Goal: Download file/media

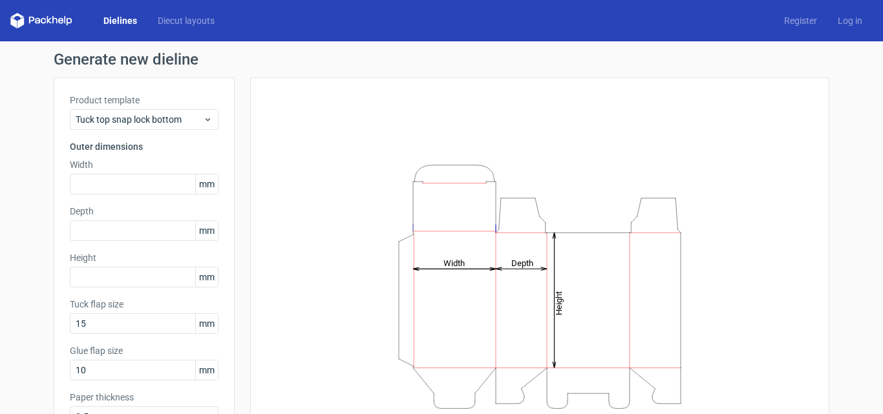
click at [112, 19] on link "Dielines" at bounding box center [120, 20] width 54 height 13
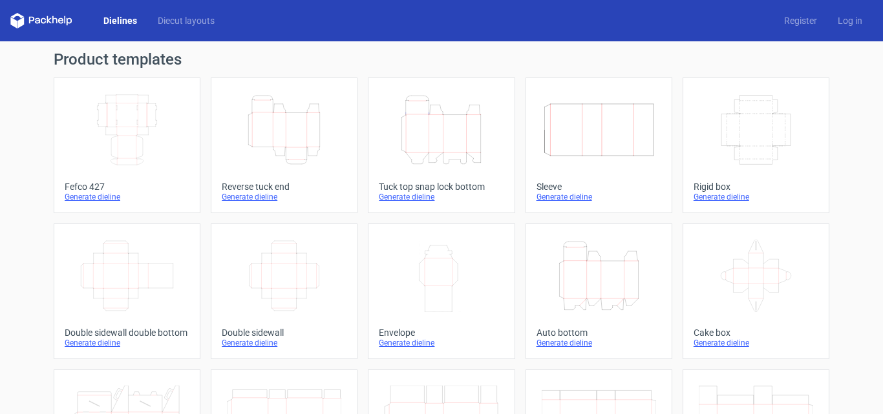
click at [305, 122] on icon "Height Depth Width" at bounding box center [284, 130] width 114 height 72
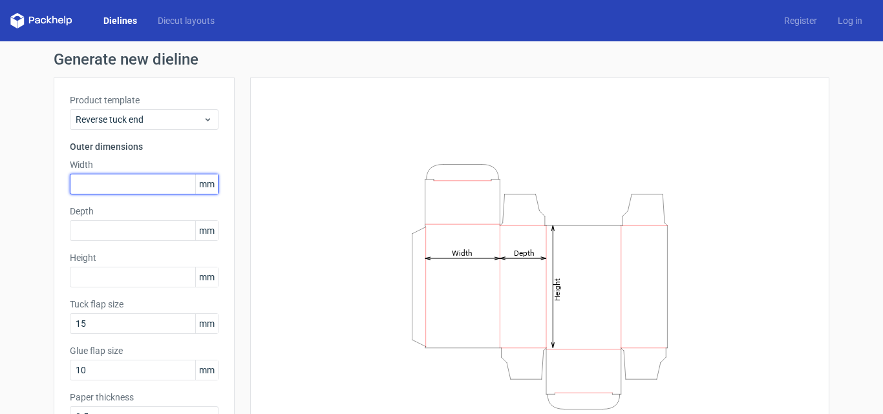
click at [142, 184] on input "text" at bounding box center [144, 184] width 149 height 21
click at [143, 184] on input "text" at bounding box center [144, 184] width 149 height 21
type input "85"
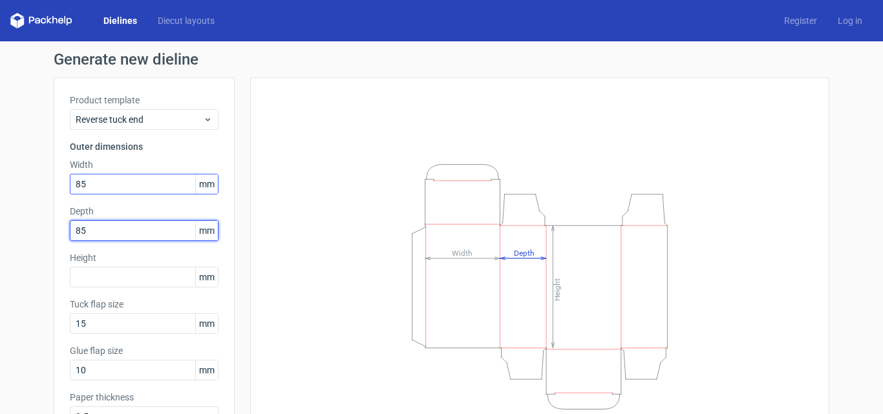
type input "85"
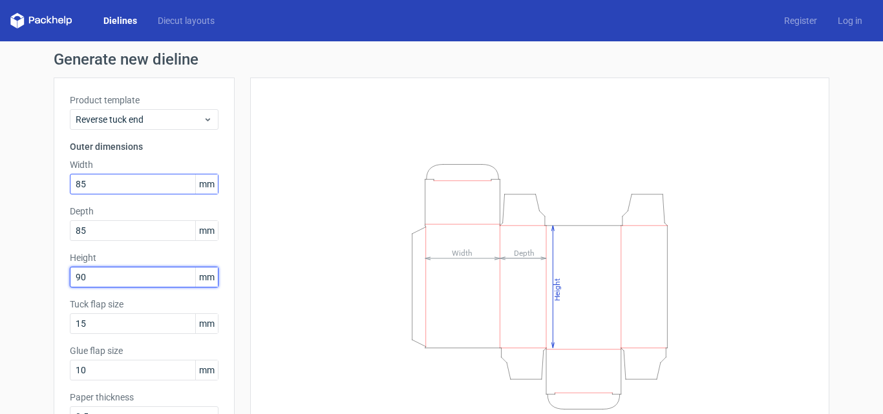
type input "90"
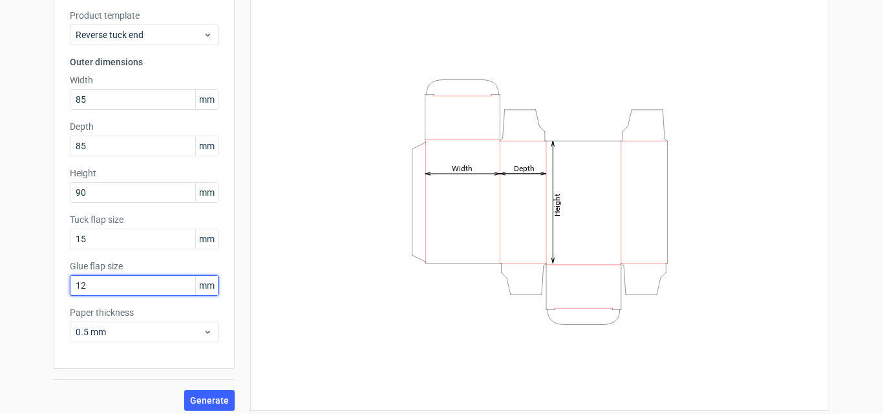
scroll to position [92, 0]
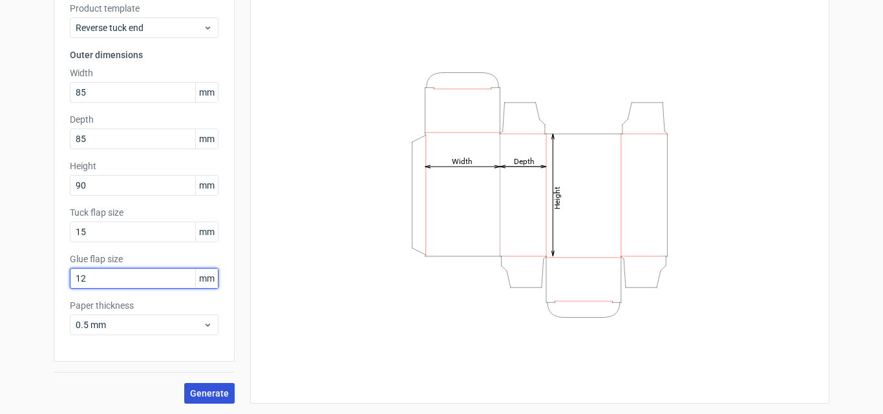
type input "12"
click at [206, 394] on span "Generate" at bounding box center [209, 393] width 39 height 9
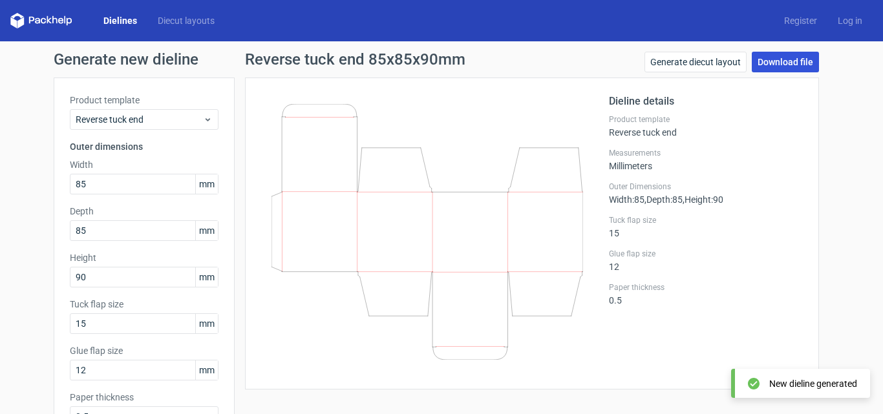
click at [795, 57] on link "Download file" at bounding box center [785, 62] width 67 height 21
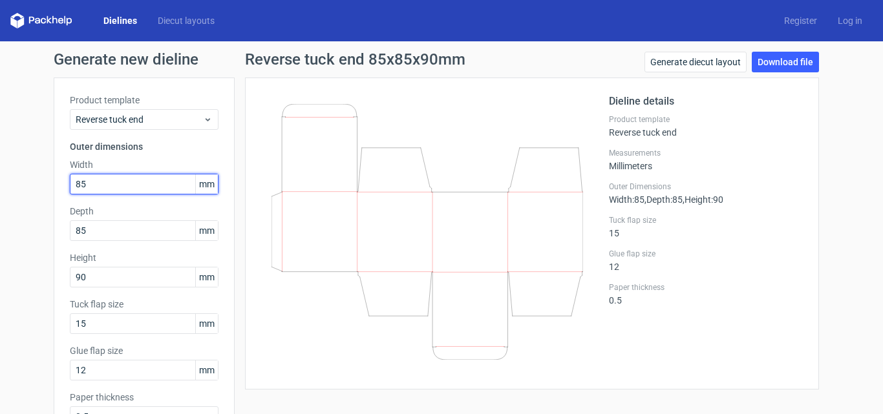
drag, startPoint x: 89, startPoint y: 187, endPoint x: 5, endPoint y: 188, distance: 83.4
click at [7, 188] on div "Generate new dieline Product template Reverse tuck end Outer dimensions Width 8…" at bounding box center [441, 273] width 883 height 465
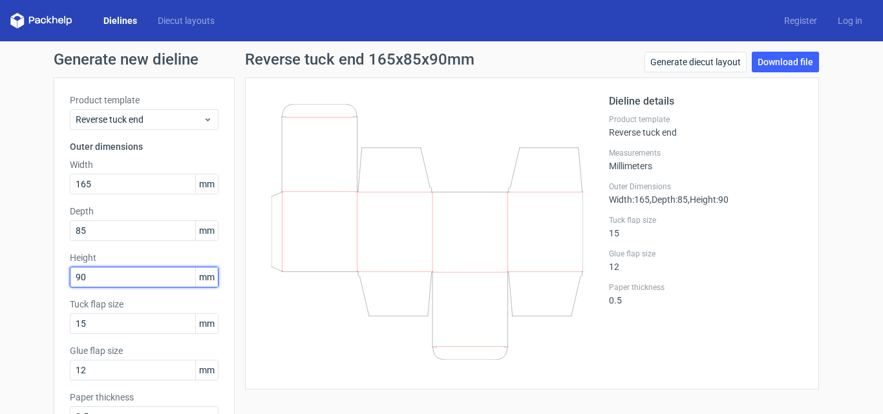
click at [1, 279] on div "Generate new dieline Product template Reverse tuck end Outer dimensions Width 1…" at bounding box center [441, 273] width 883 height 465
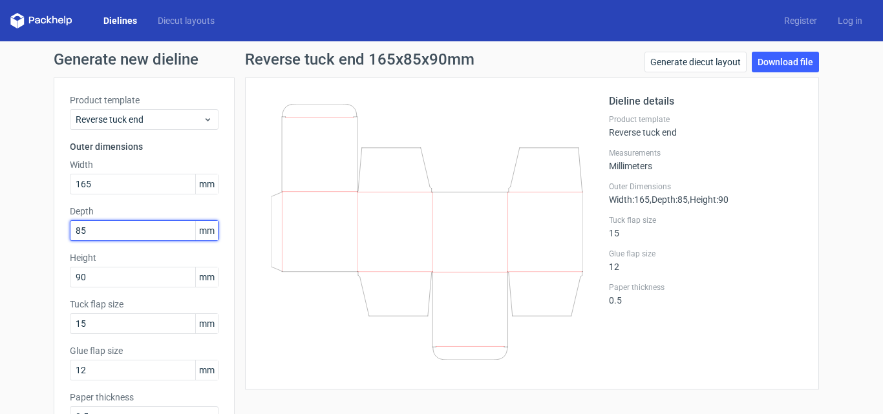
drag, startPoint x: 92, startPoint y: 229, endPoint x: 20, endPoint y: 230, distance: 72.4
click at [24, 231] on div "Generate new dieline Product template Reverse tuck end Outer dimensions Width 1…" at bounding box center [441, 273] width 883 height 465
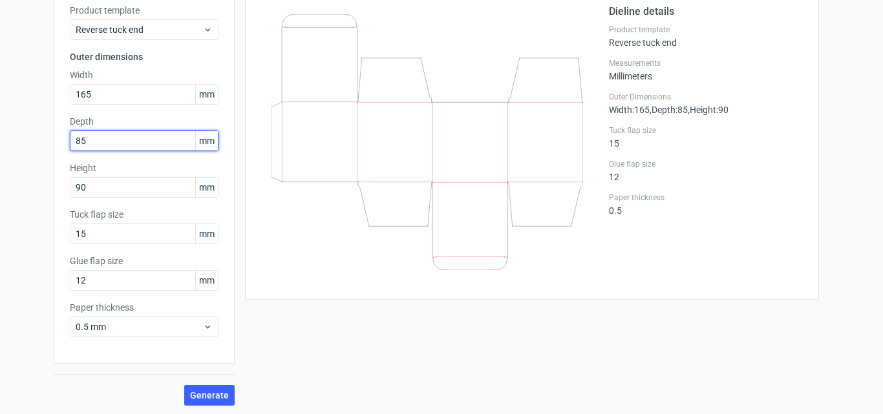
scroll to position [92, 0]
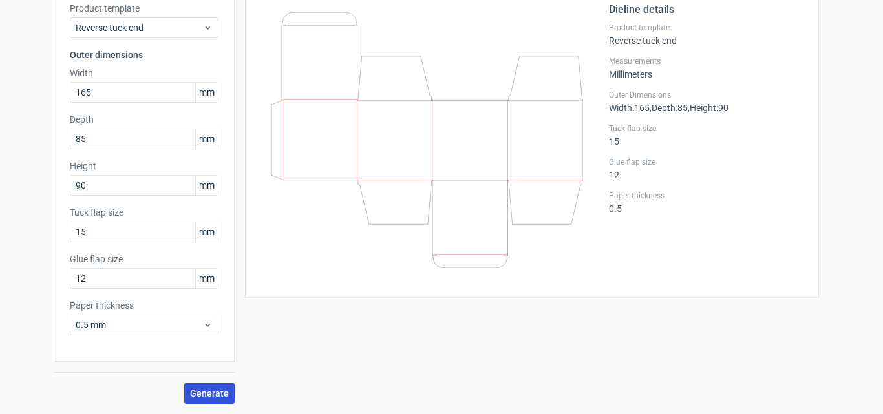
click at [213, 390] on span "Generate" at bounding box center [209, 393] width 39 height 9
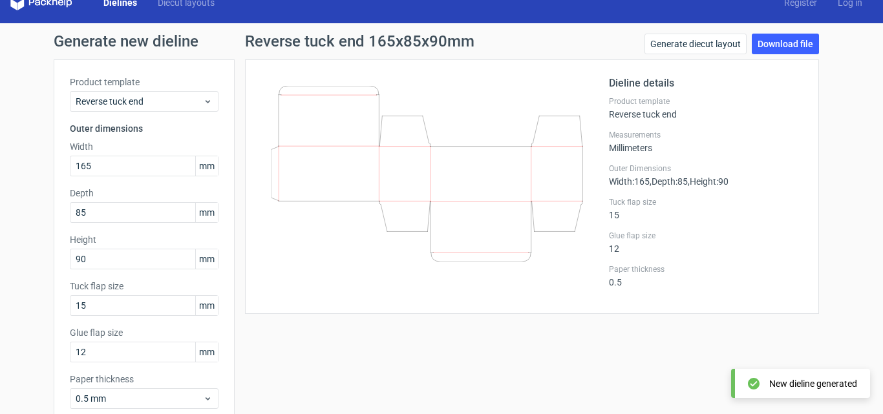
scroll to position [0, 0]
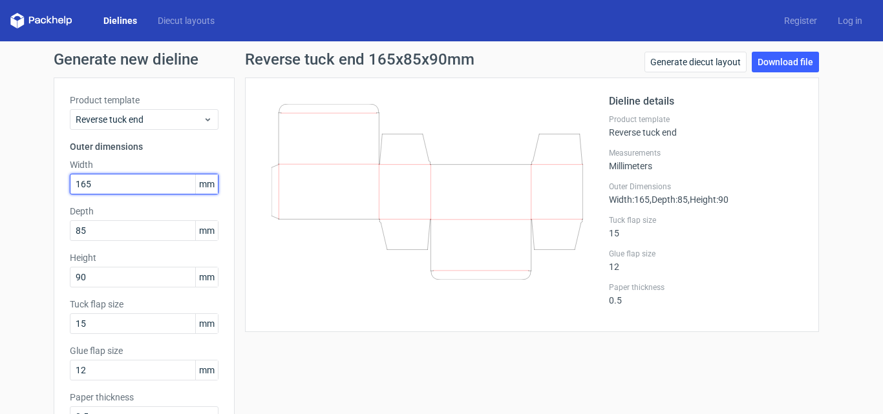
drag, startPoint x: 103, startPoint y: 183, endPoint x: 14, endPoint y: 189, distance: 89.4
click at [14, 189] on div "Generate new dieline Product template Reverse tuck end Outer dimensions Width 1…" at bounding box center [441, 273] width 883 height 465
type input "90"
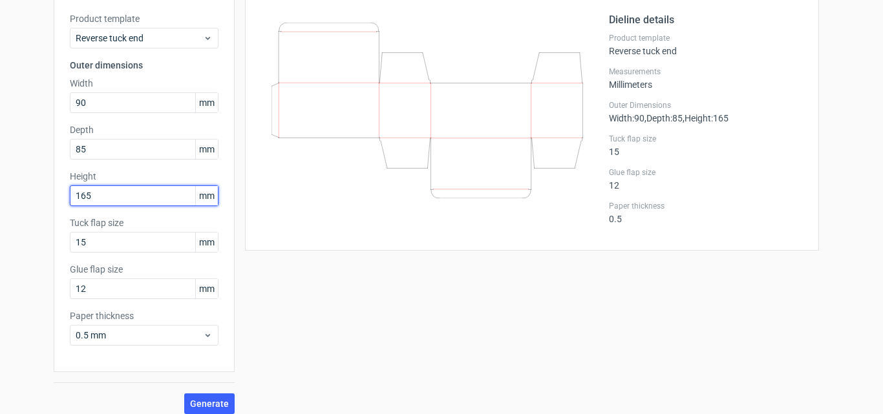
scroll to position [92, 0]
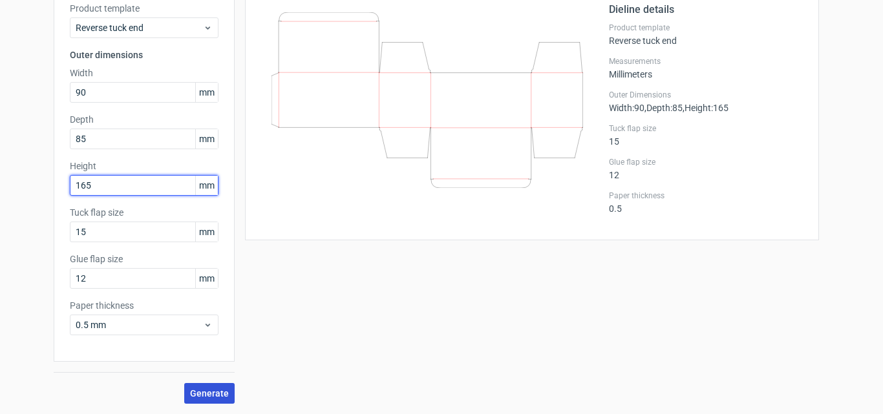
type input "165"
click at [190, 392] on span "Generate" at bounding box center [209, 393] width 39 height 9
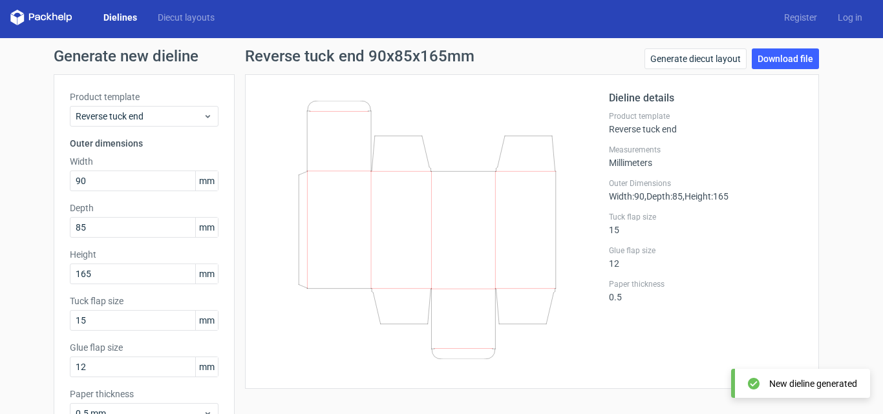
scroll to position [0, 0]
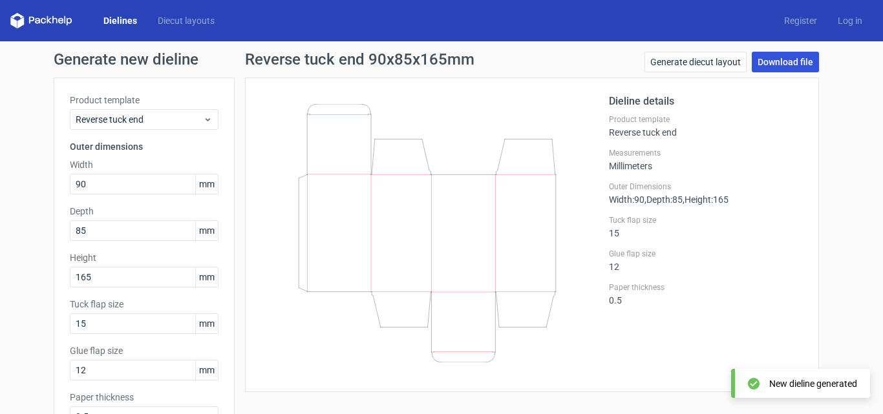
click at [775, 59] on link "Download file" at bounding box center [785, 62] width 67 height 21
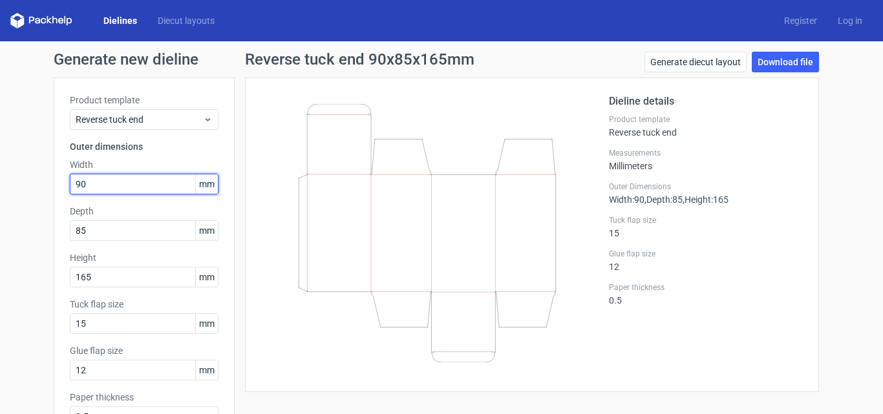
drag, startPoint x: 98, startPoint y: 185, endPoint x: 48, endPoint y: 189, distance: 49.9
click at [54, 189] on div "Product template Reverse tuck end Outer dimensions Width 90 mm Depth 85 mm Heig…" at bounding box center [144, 266] width 181 height 376
type input "85"
type input "50"
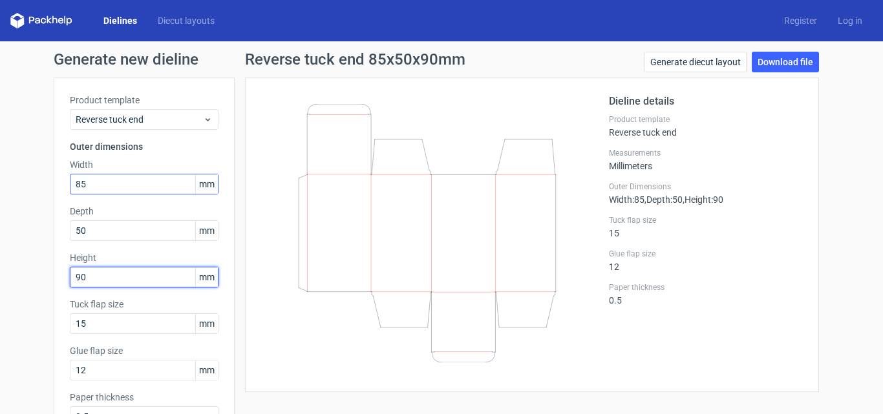
type input "90"
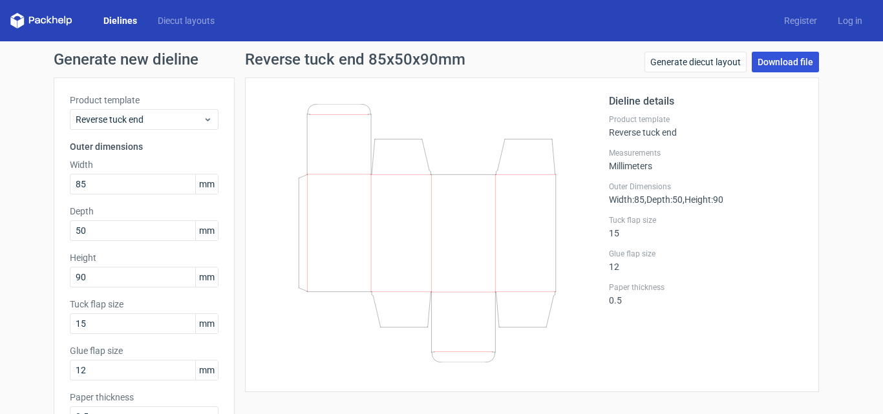
click at [774, 65] on link "Download file" at bounding box center [785, 62] width 67 height 21
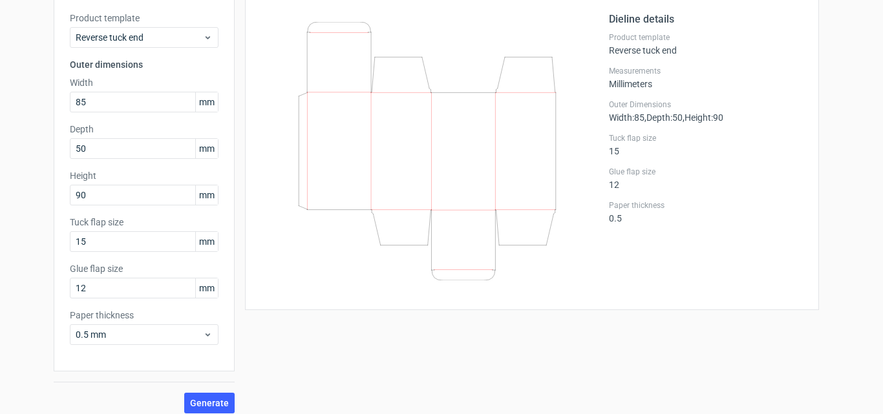
scroll to position [92, 0]
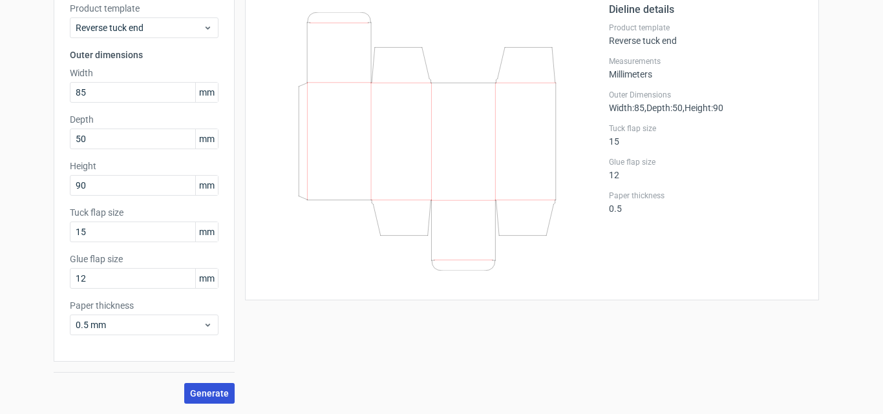
click at [202, 395] on span "Generate" at bounding box center [209, 393] width 39 height 9
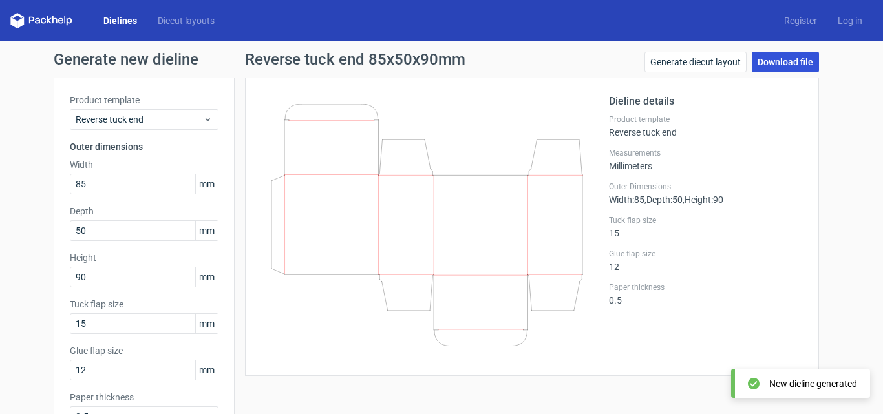
click at [773, 56] on link "Download file" at bounding box center [785, 62] width 67 height 21
